Goal: Check status: Check status

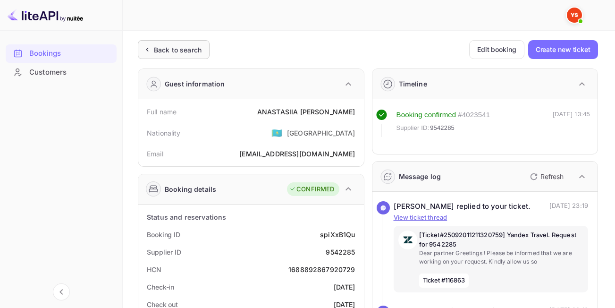
click at [167, 43] on div "Back to search" at bounding box center [174, 49] width 72 height 19
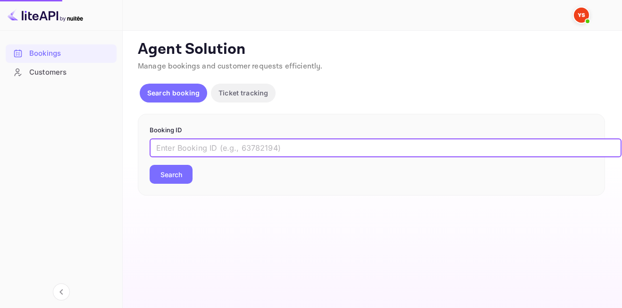
click at [272, 154] on input "text" at bounding box center [386, 147] width 472 height 19
paste input "9356819"
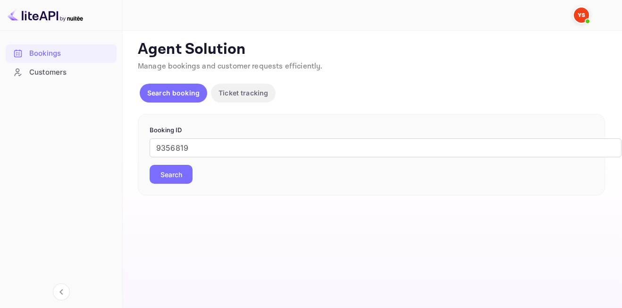
click at [155, 177] on button "Search" at bounding box center [171, 174] width 43 height 19
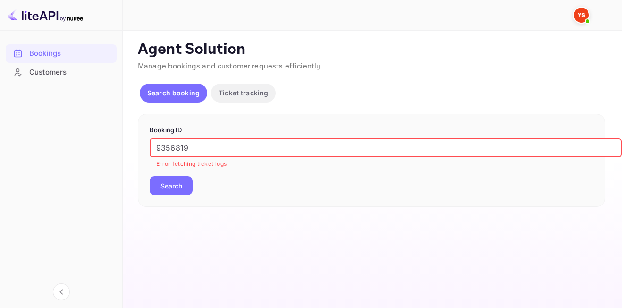
click at [192, 144] on input "9356819" at bounding box center [386, 147] width 472 height 19
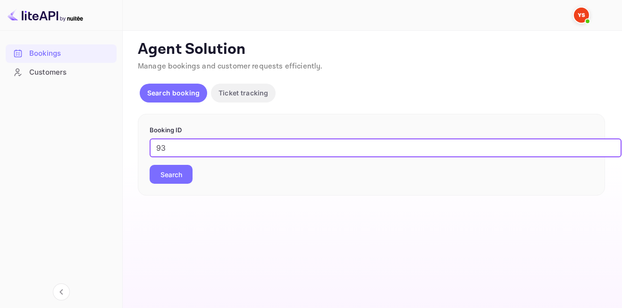
type input "9"
paste input "9356819"
type input "9356819"
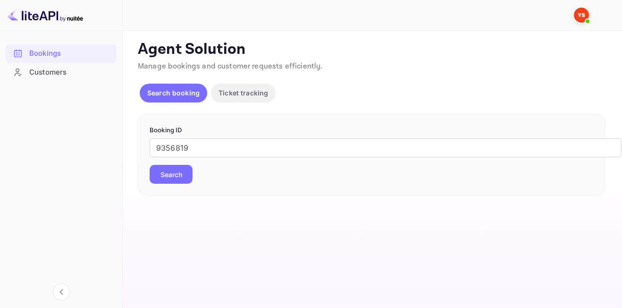
click at [184, 171] on button "Search" at bounding box center [171, 174] width 43 height 19
